Goal: Information Seeking & Learning: Learn about a topic

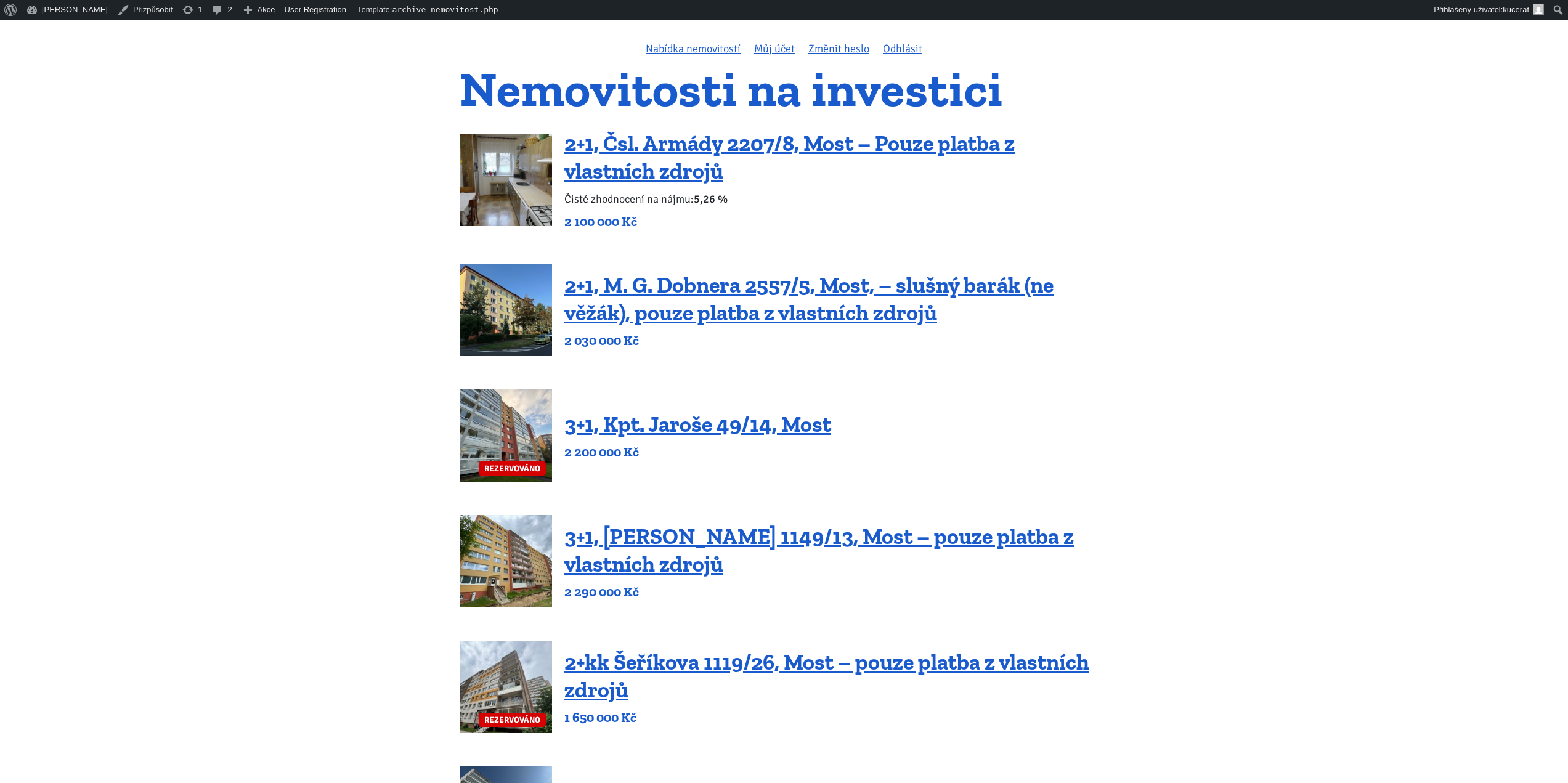
scroll to position [92, 0]
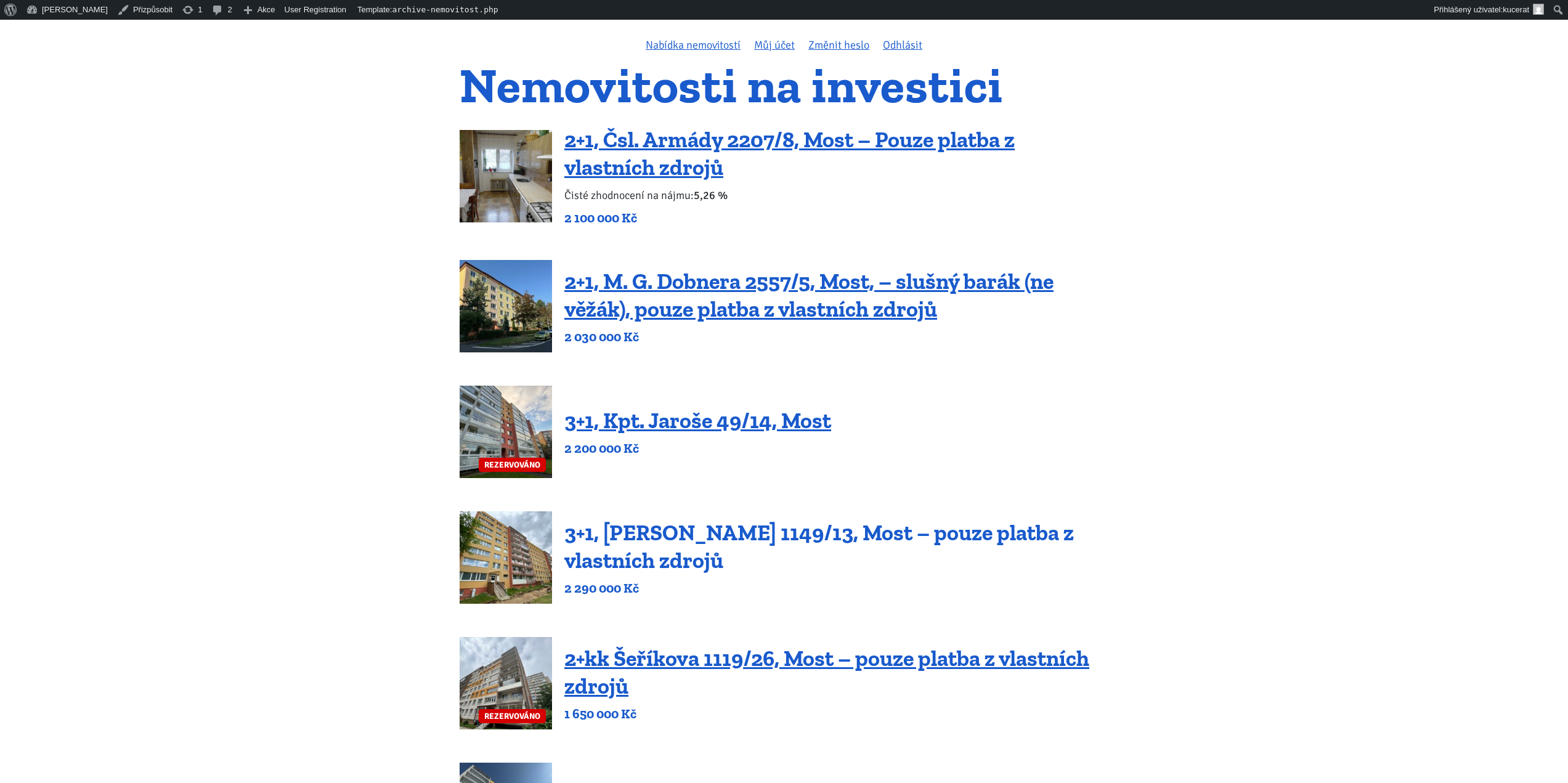
click at [766, 544] on link "3+1, [PERSON_NAME] 1149/13, Most – pouze platba z vlastních zdrojů" at bounding box center [819, 546] width 509 height 54
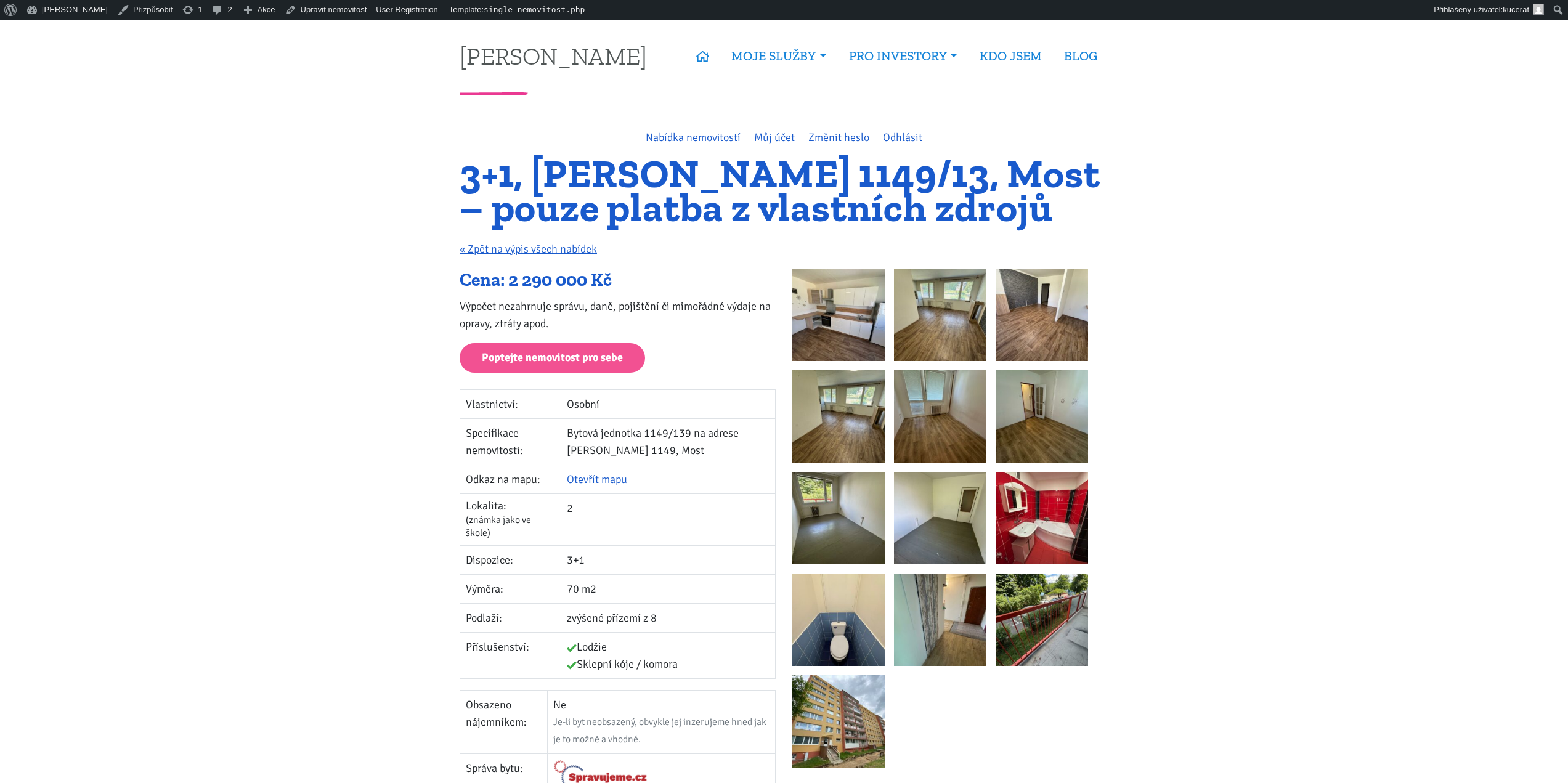
click at [1020, 505] on img at bounding box center [1042, 518] width 92 height 92
click at [862, 633] on img at bounding box center [838, 620] width 92 height 92
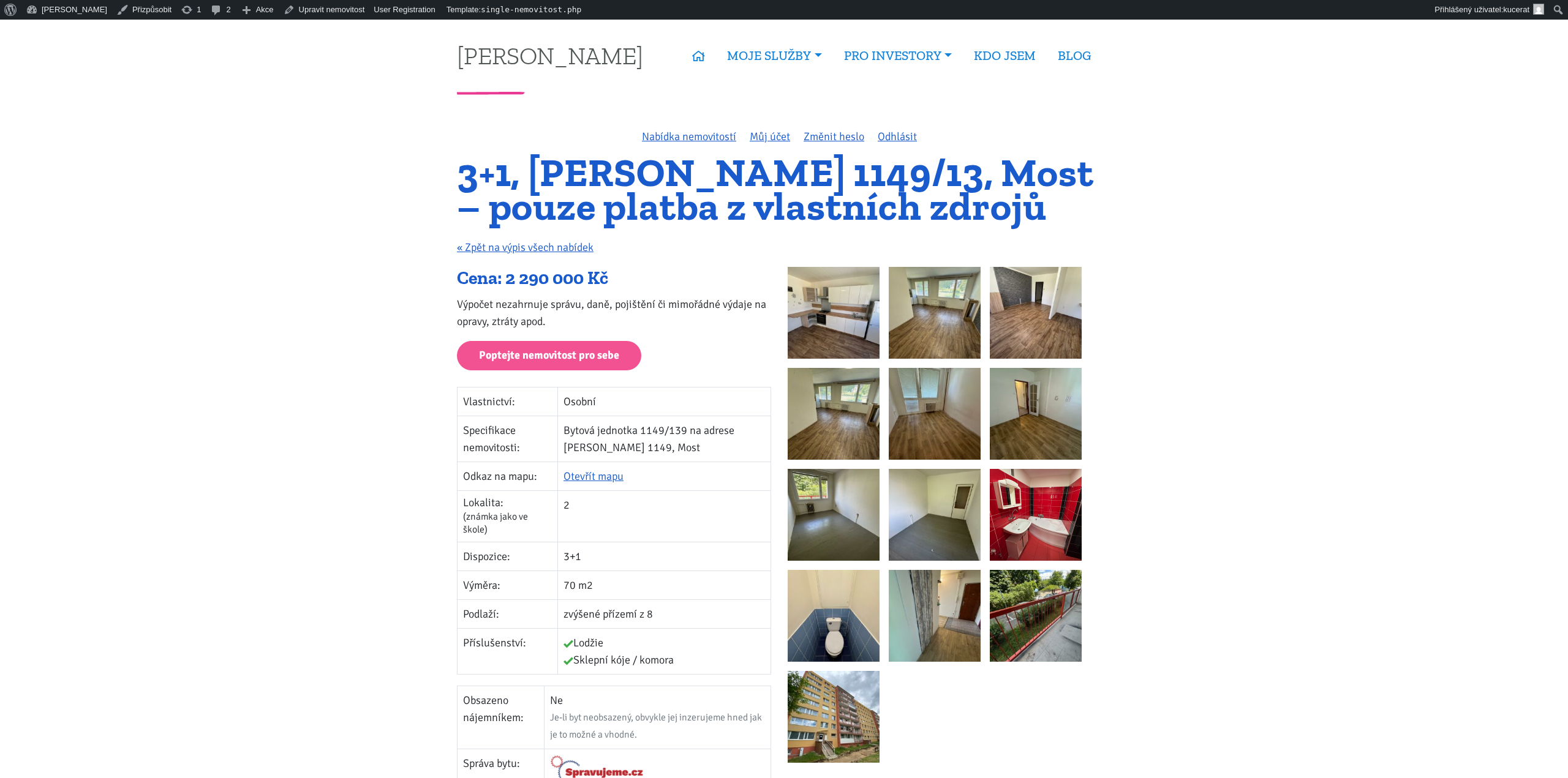
click at [949, 531] on div "You can close this modal content with the ESC key" at bounding box center [784, 364] width 488 height 650
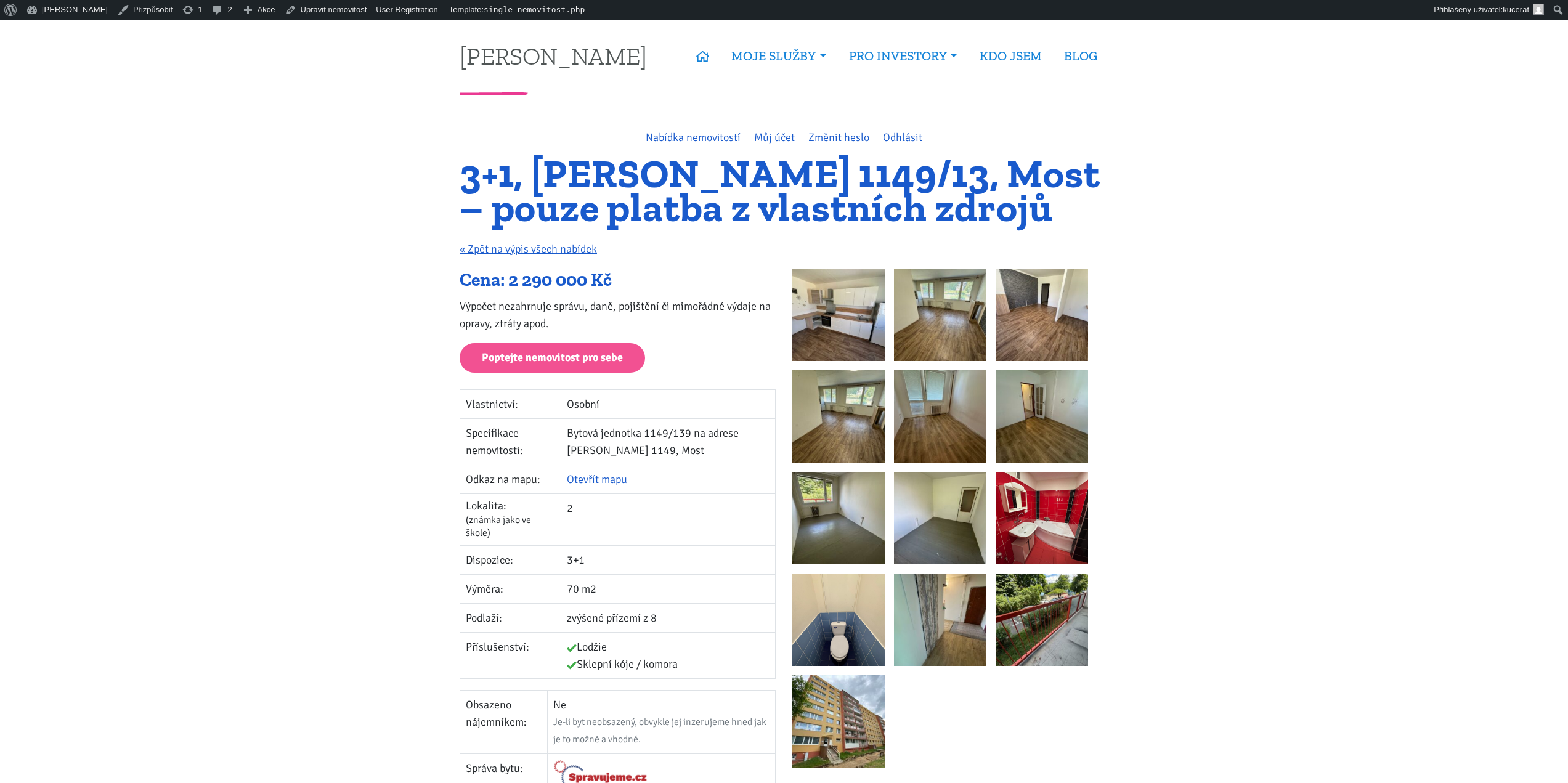
click at [876, 521] on img at bounding box center [838, 518] width 92 height 92
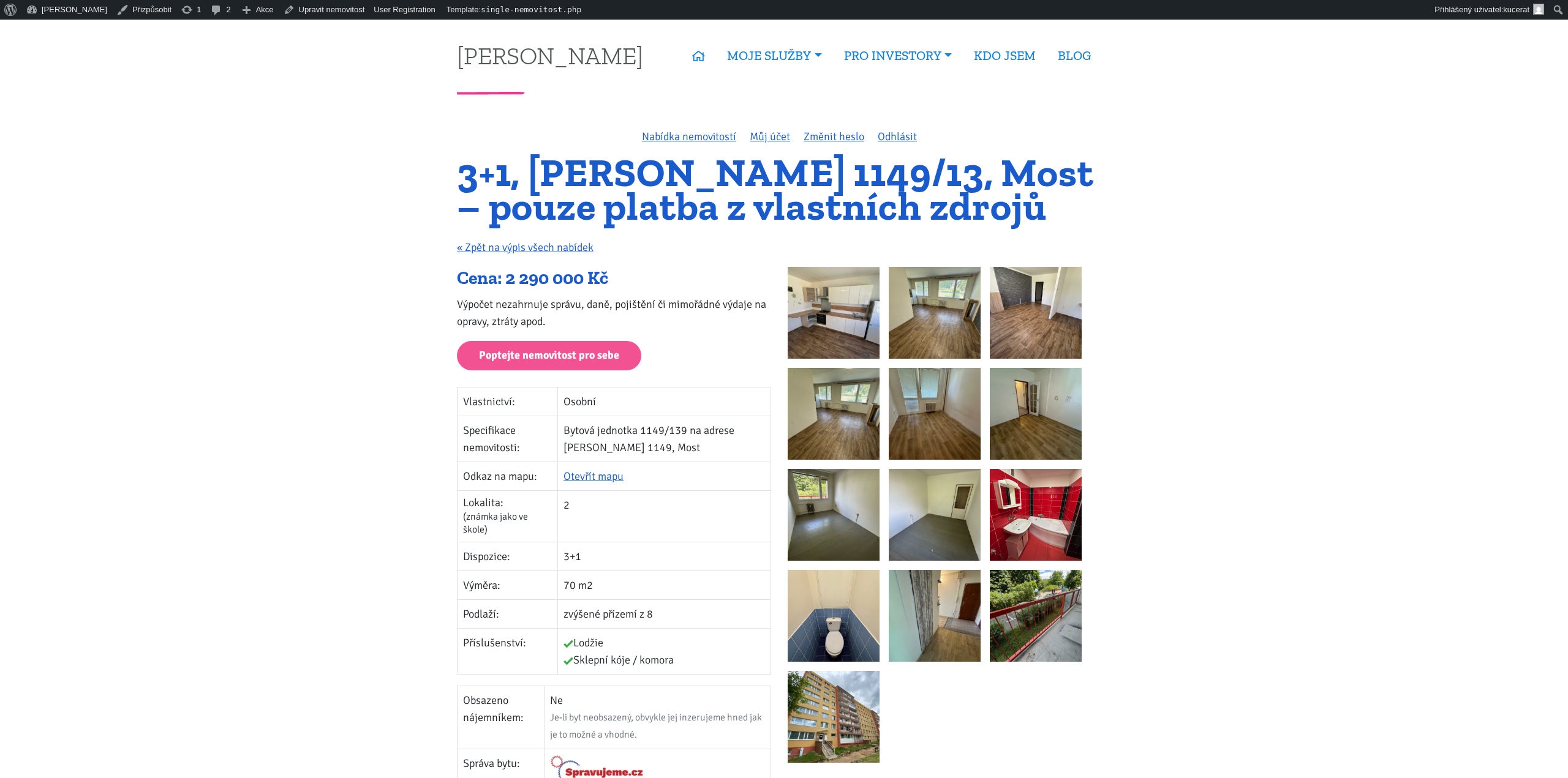
click at [879, 420] on div "You can close this modal content with the ESC key" at bounding box center [784, 364] width 868 height 650
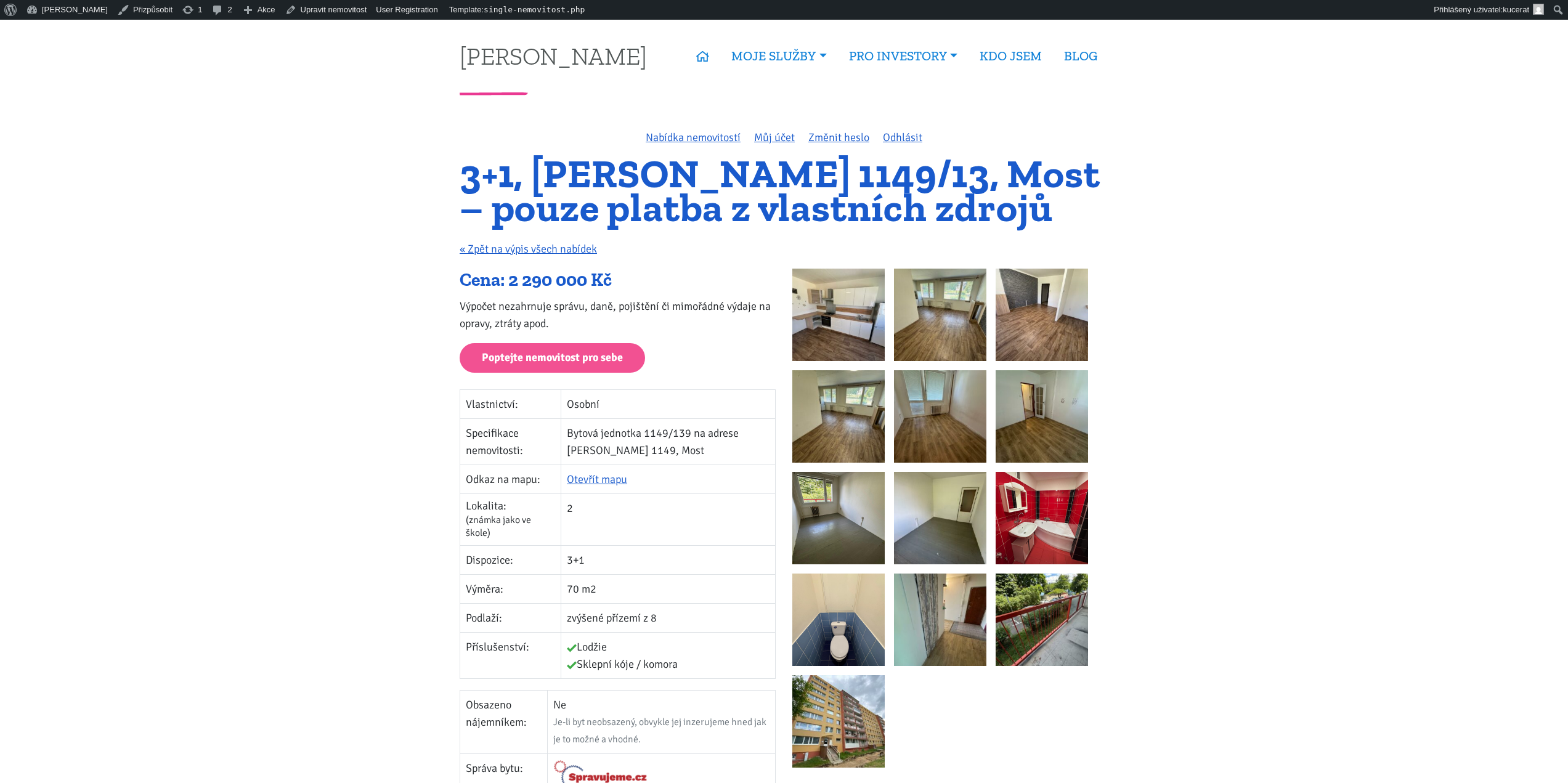
click at [848, 415] on img at bounding box center [838, 416] width 92 height 92
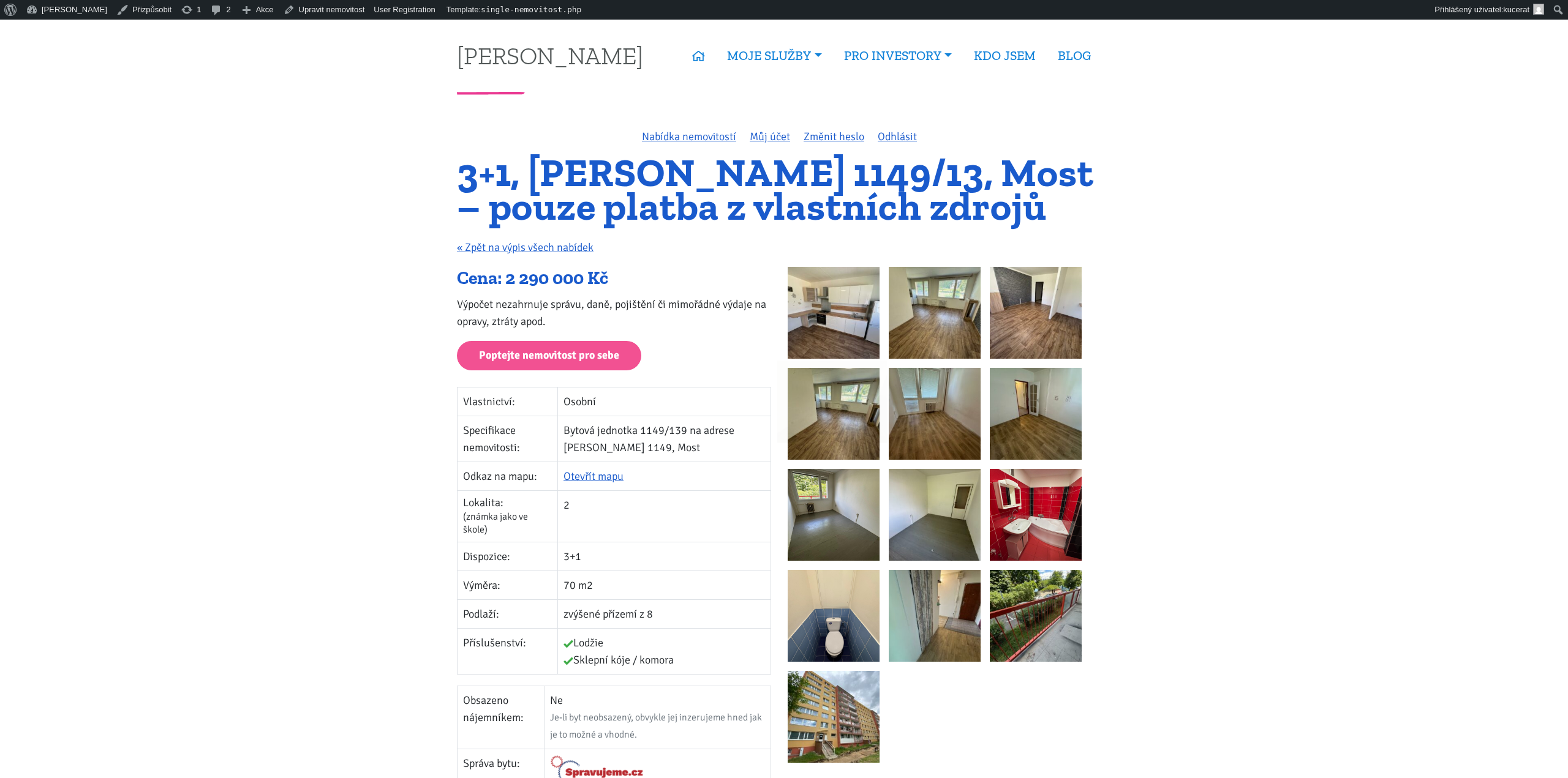
click at [943, 433] on div "You can close this modal content with the ESC key" at bounding box center [784, 364] width 868 height 650
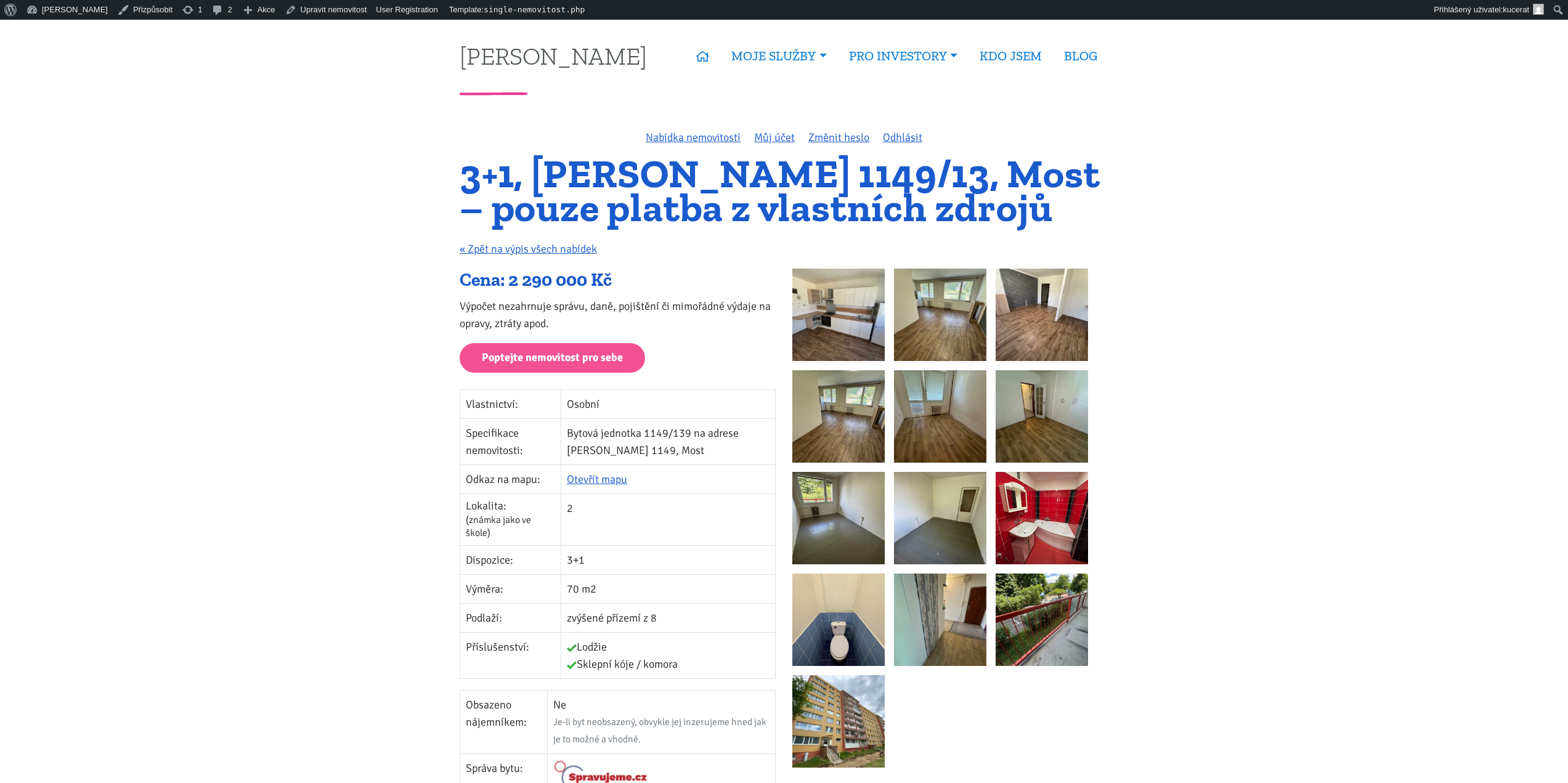
click at [942, 416] on img at bounding box center [939, 416] width 92 height 92
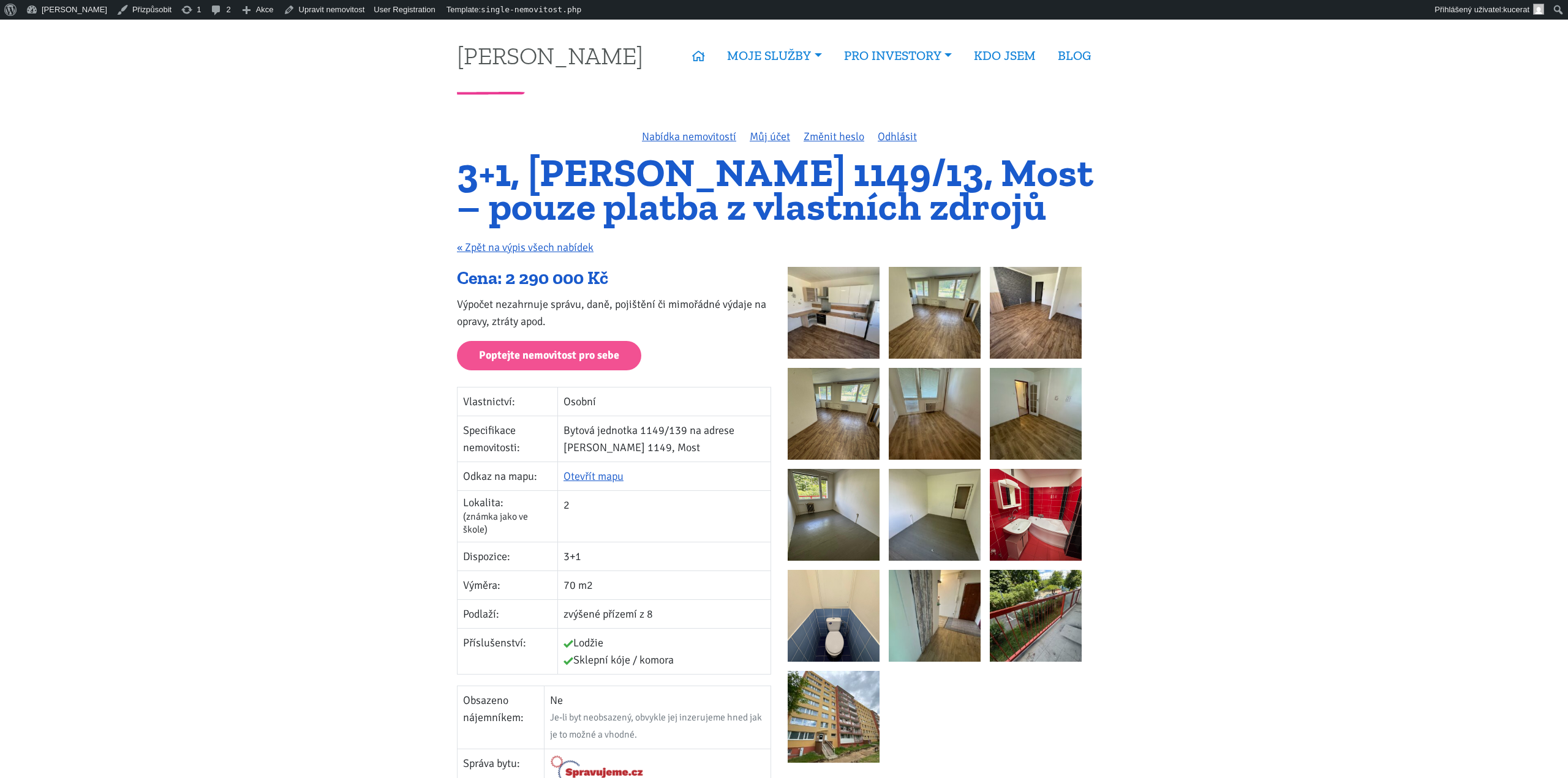
click at [891, 347] on div "You can close this modal content with the ESC key" at bounding box center [784, 364] width 868 height 650
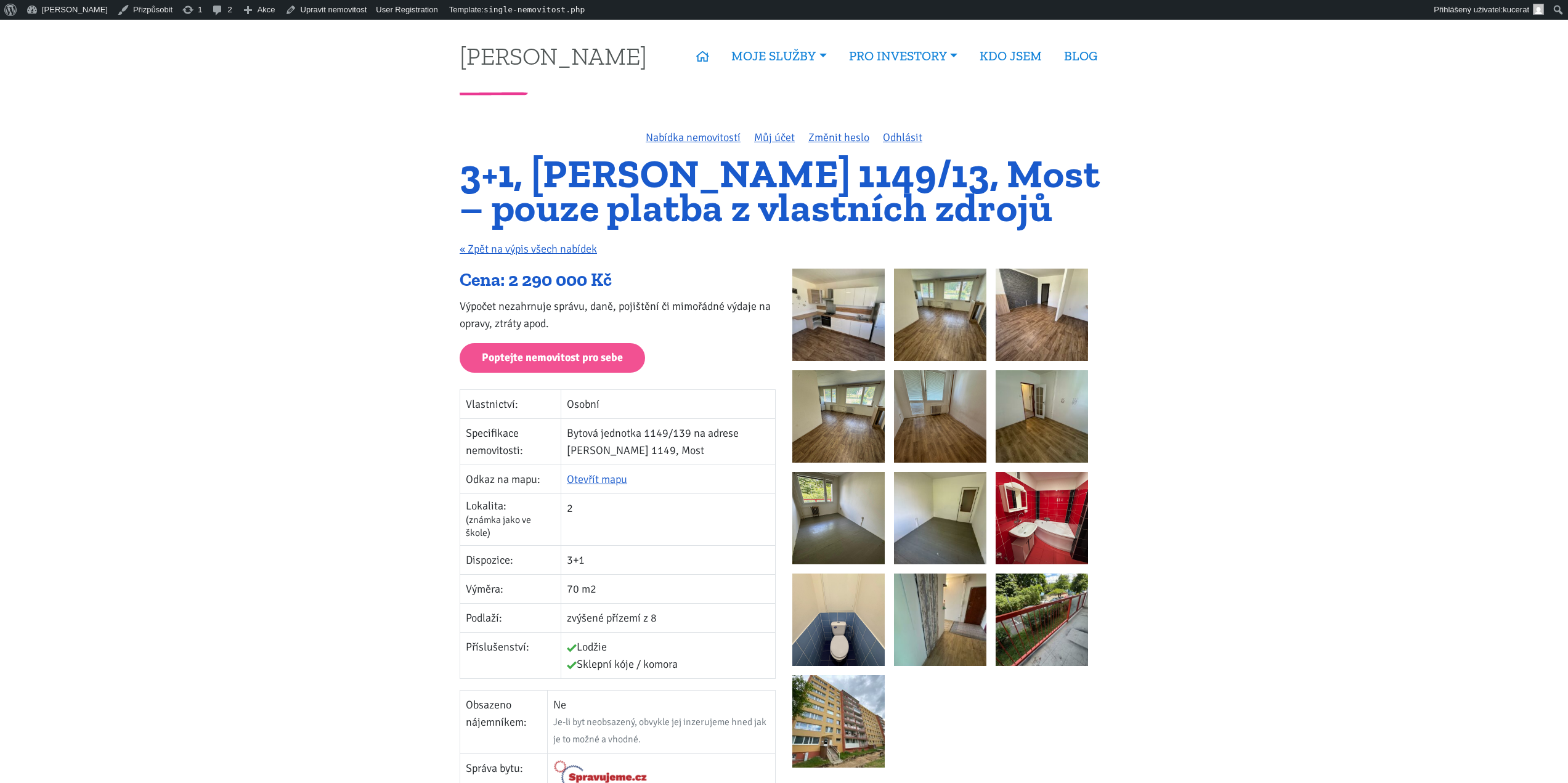
click at [847, 338] on img at bounding box center [838, 315] width 92 height 92
drag, startPoint x: 479, startPoint y: 468, endPoint x: 341, endPoint y: 129, distance: 366.0
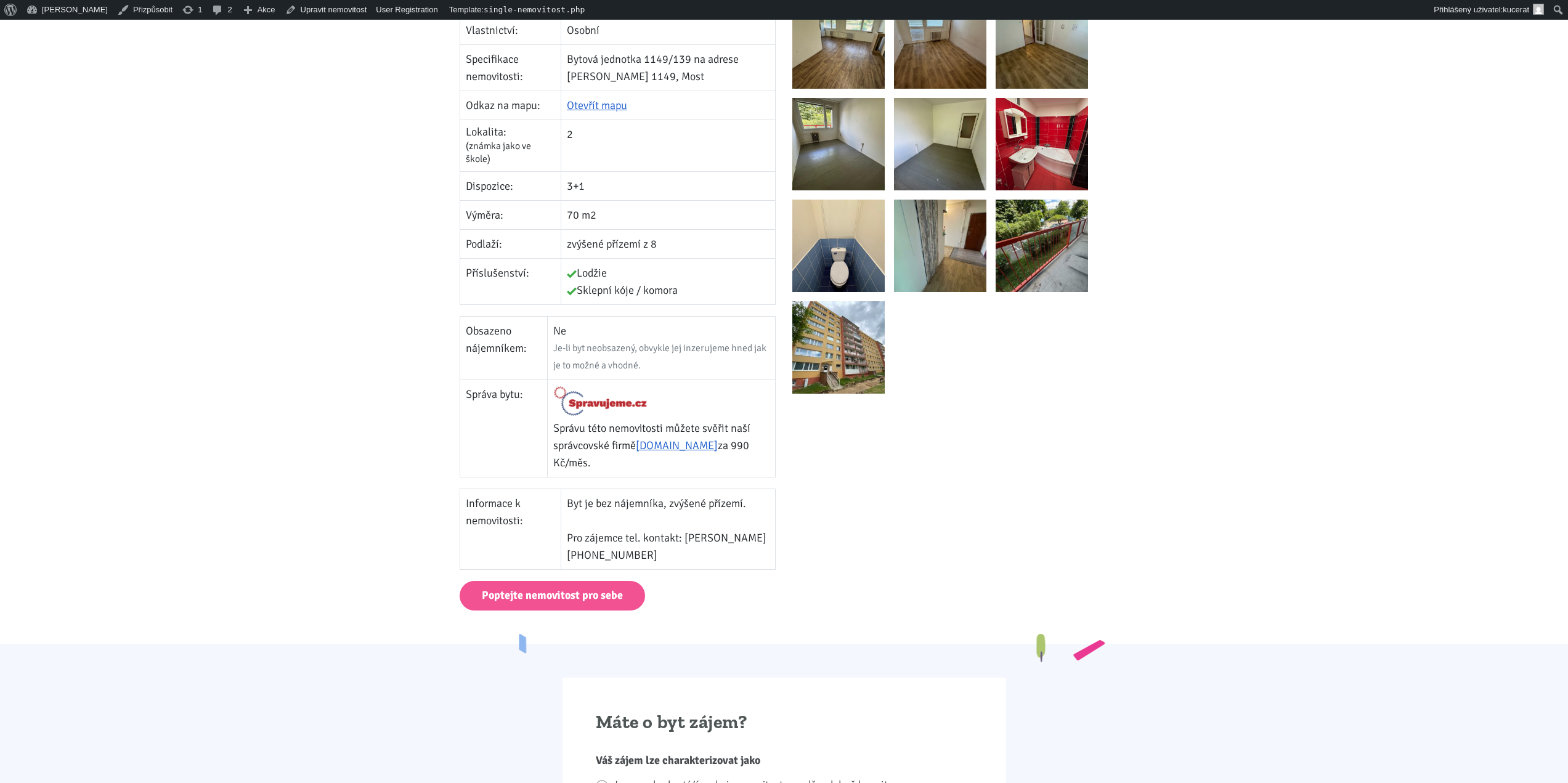
scroll to position [105, 0]
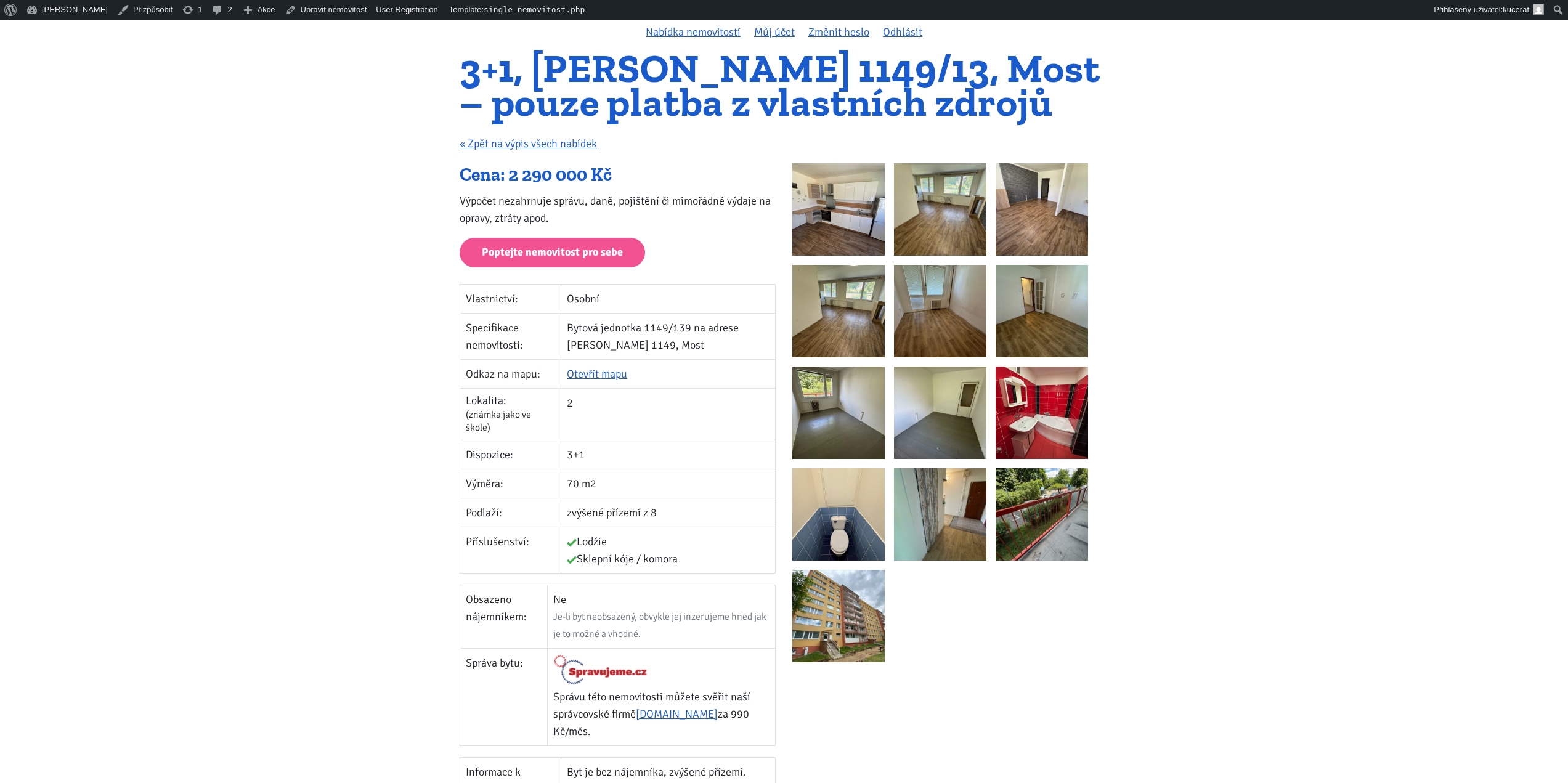
drag, startPoint x: 238, startPoint y: 358, endPoint x: 287, endPoint y: 132, distance: 231.3
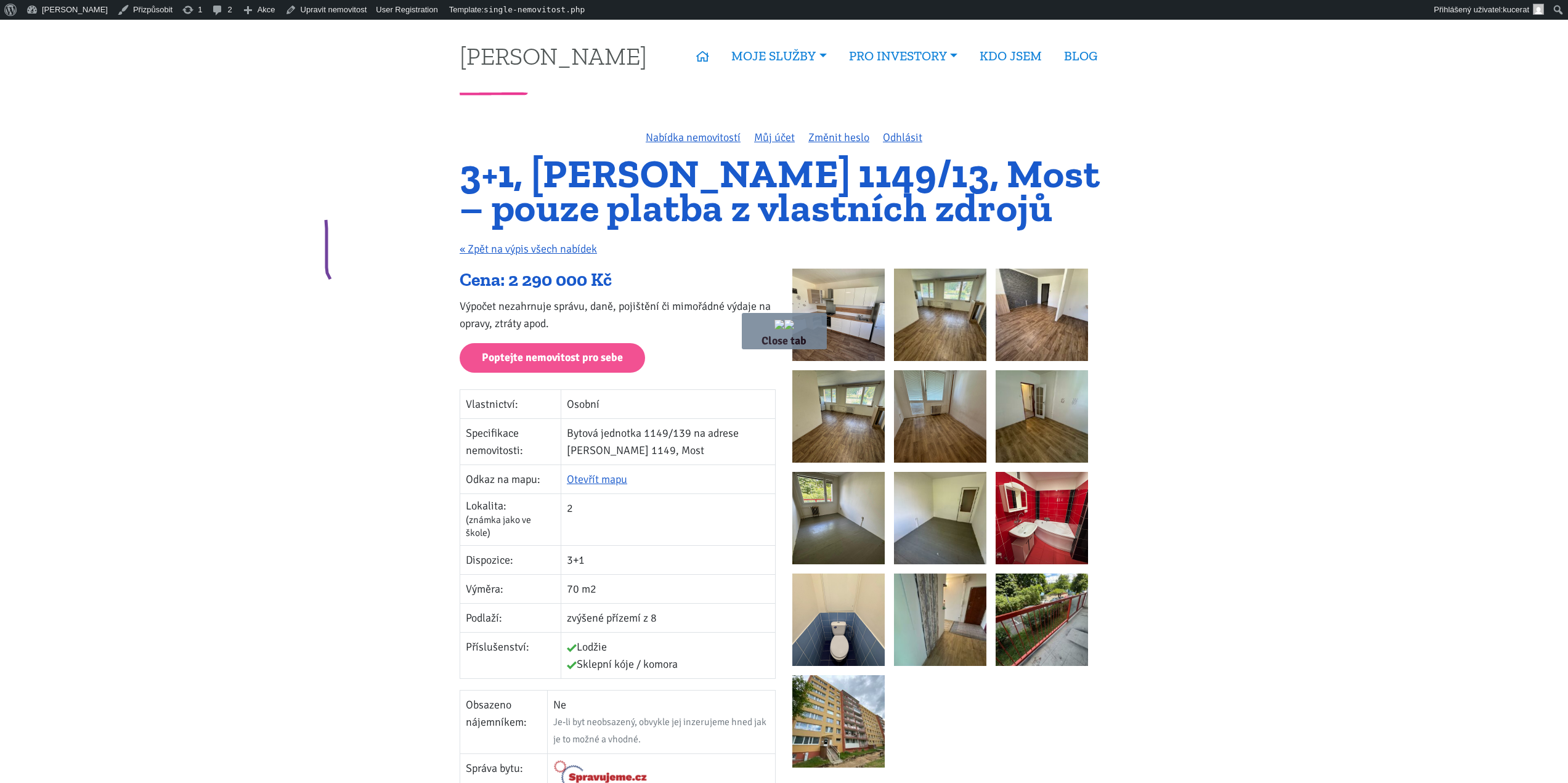
drag, startPoint x: 324, startPoint y: 206, endPoint x: 381, endPoint y: 280, distance: 93.4
